Goal: Find specific page/section: Find specific page/section

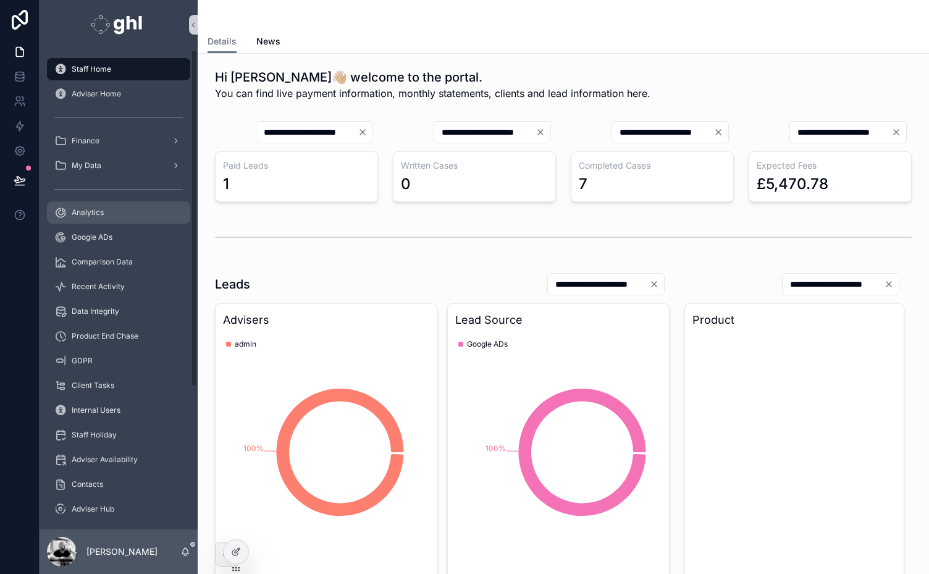
click at [84, 211] on span "Analytics" at bounding box center [88, 212] width 32 height 10
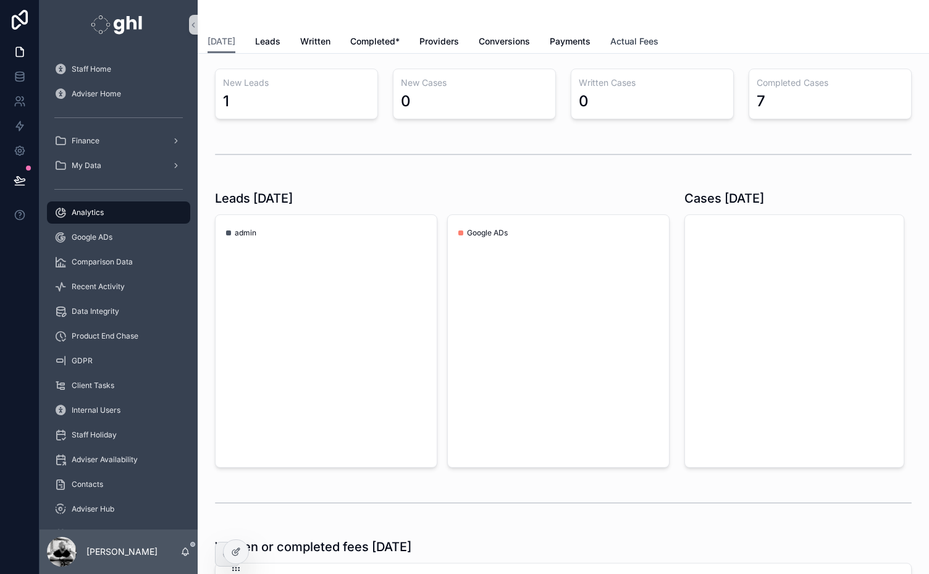
click at [642, 38] on span "Actual Fees" at bounding box center [634, 41] width 48 height 12
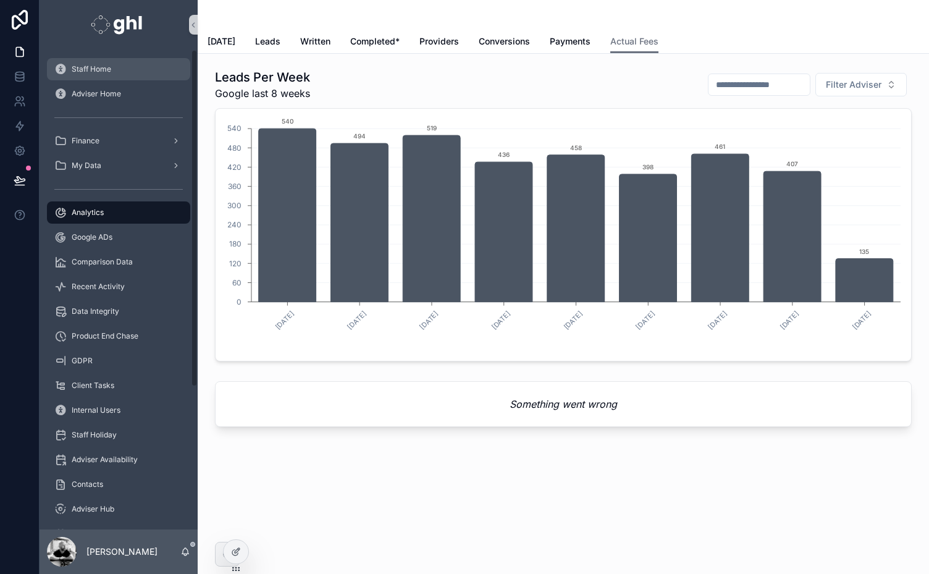
click at [103, 65] on span "Staff Home" at bounding box center [92, 69] width 40 height 10
